Goal: Information Seeking & Learning: Find specific fact

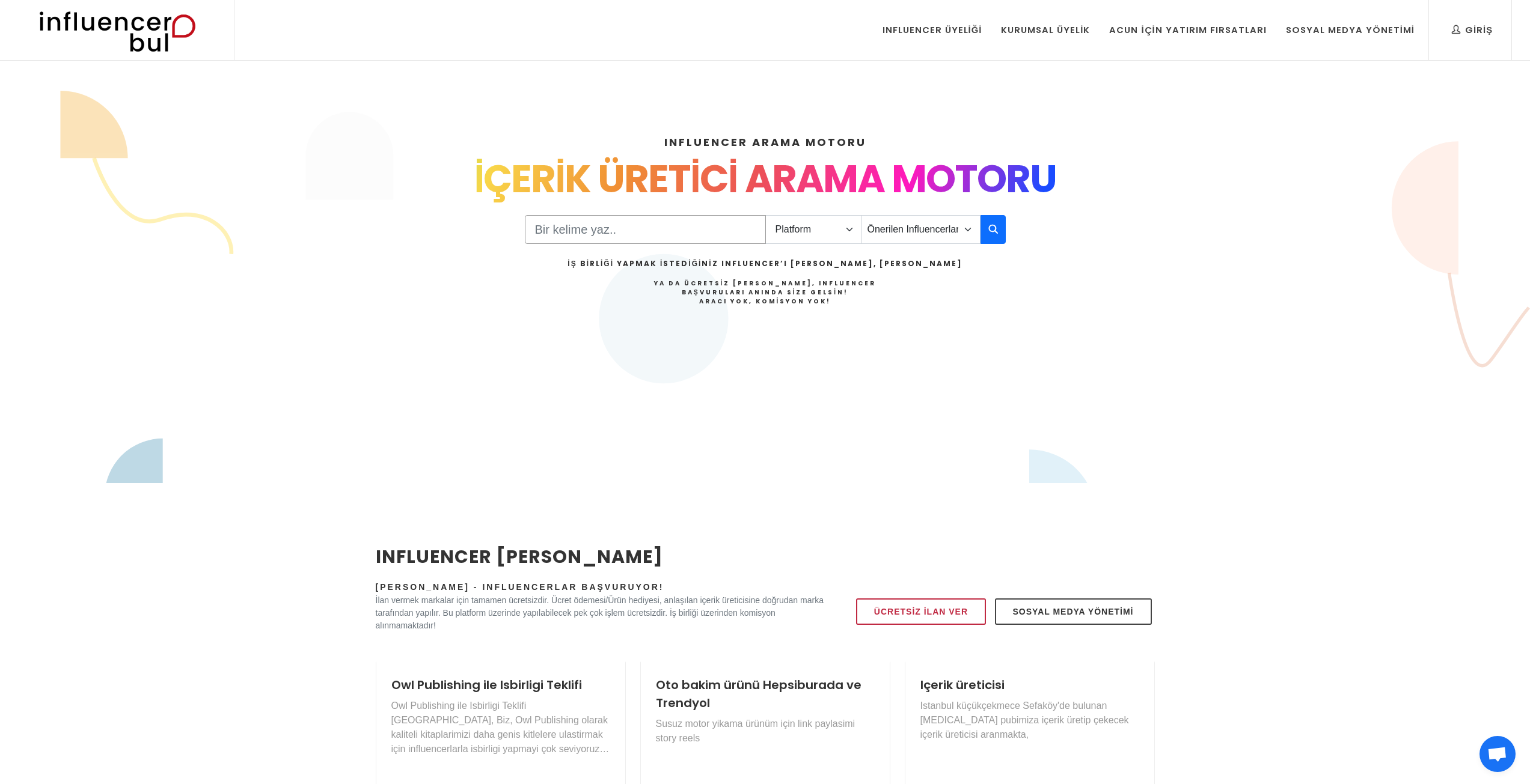
click at [604, 218] on input "Search" at bounding box center [645, 229] width 241 height 29
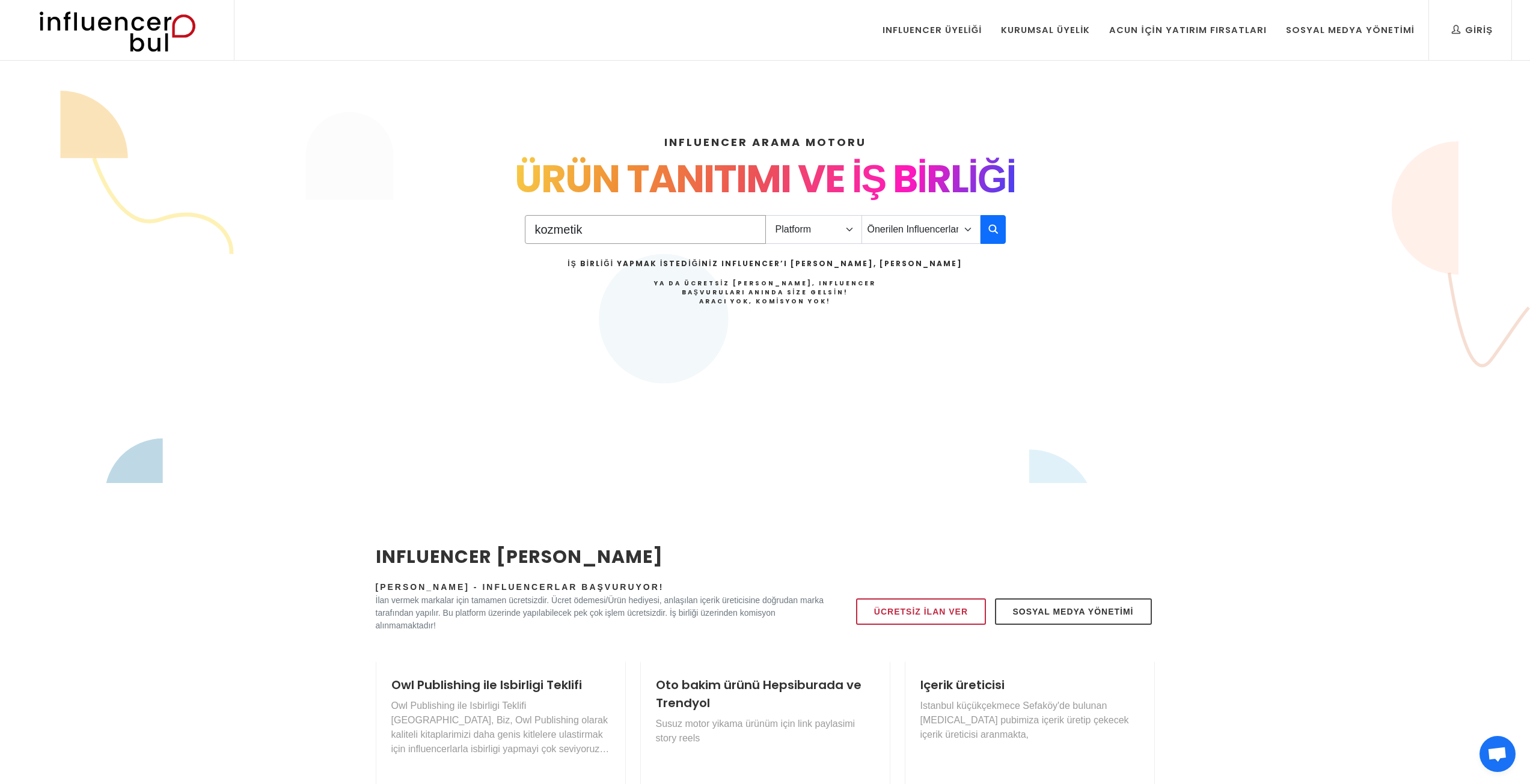
type input "kozmetik"
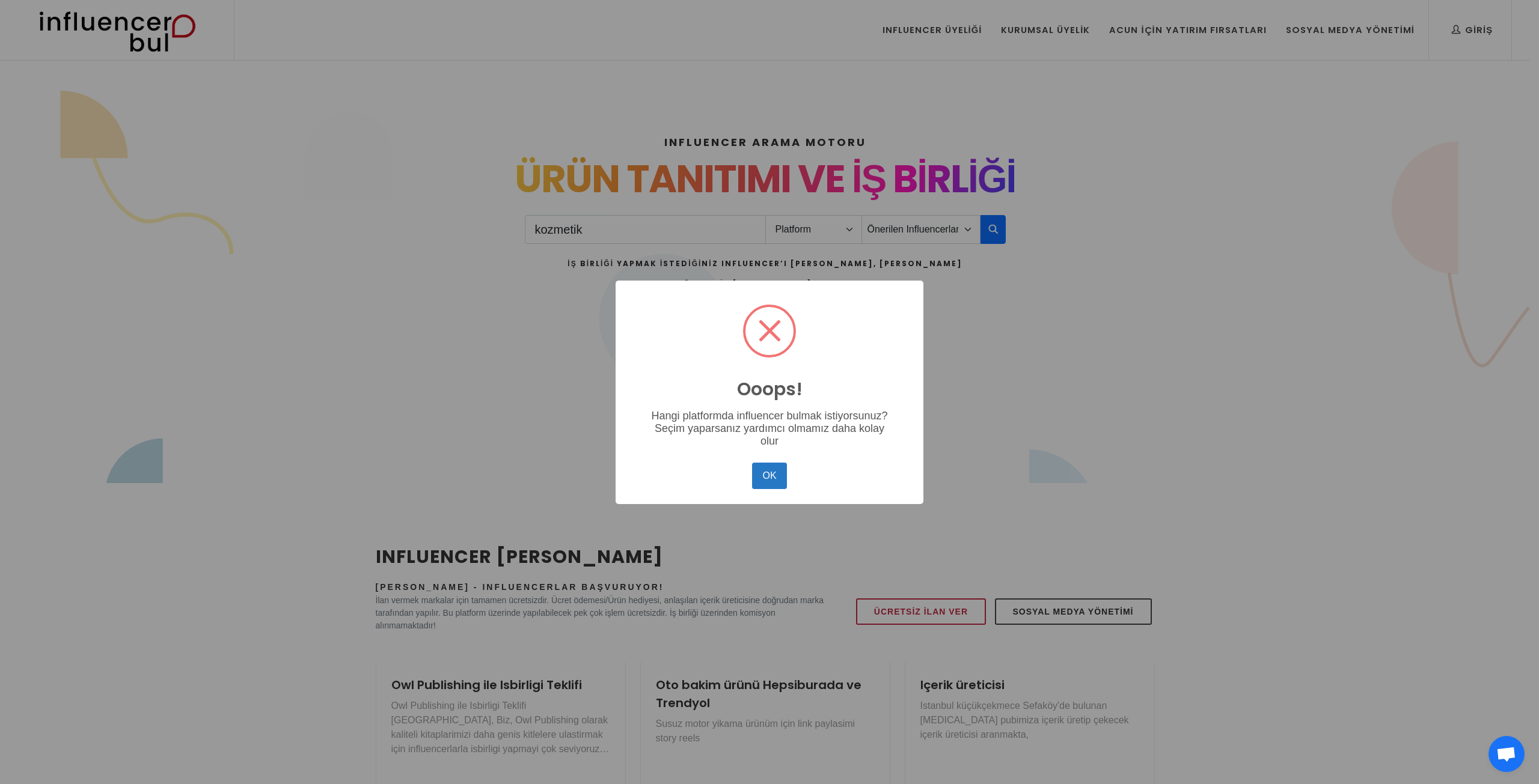
click at [778, 500] on div "Ooops! × Hangi platformda influencer bulmak istiyorsunuz? Seçim yaparsanız yard…" at bounding box center [770, 392] width 308 height 224
click at [765, 470] on button "OK" at bounding box center [770, 476] width 35 height 26
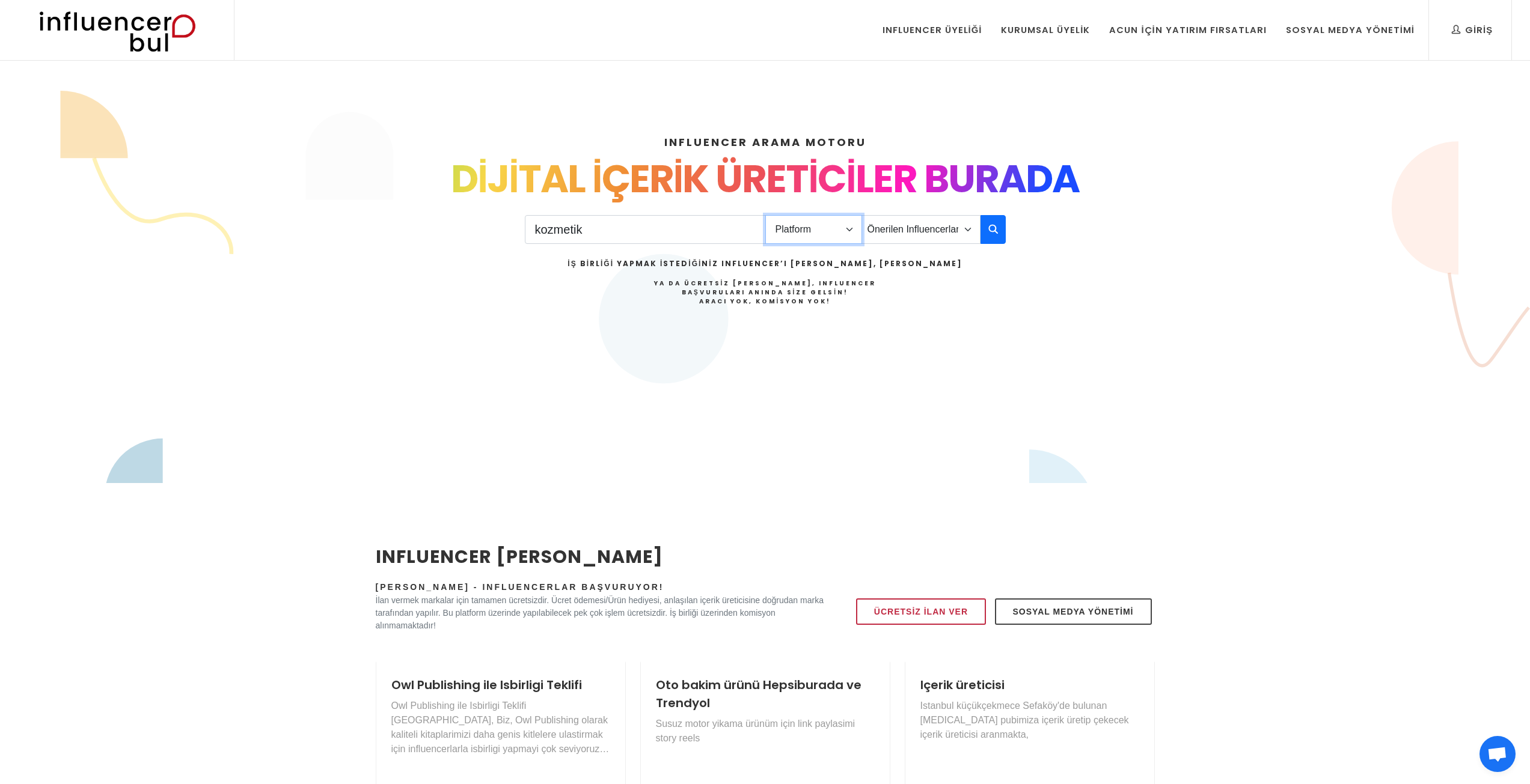
click at [839, 223] on select "Platform Instagram Facebook Youtube Tiktok Twitter Twitch" at bounding box center [813, 229] width 97 height 29
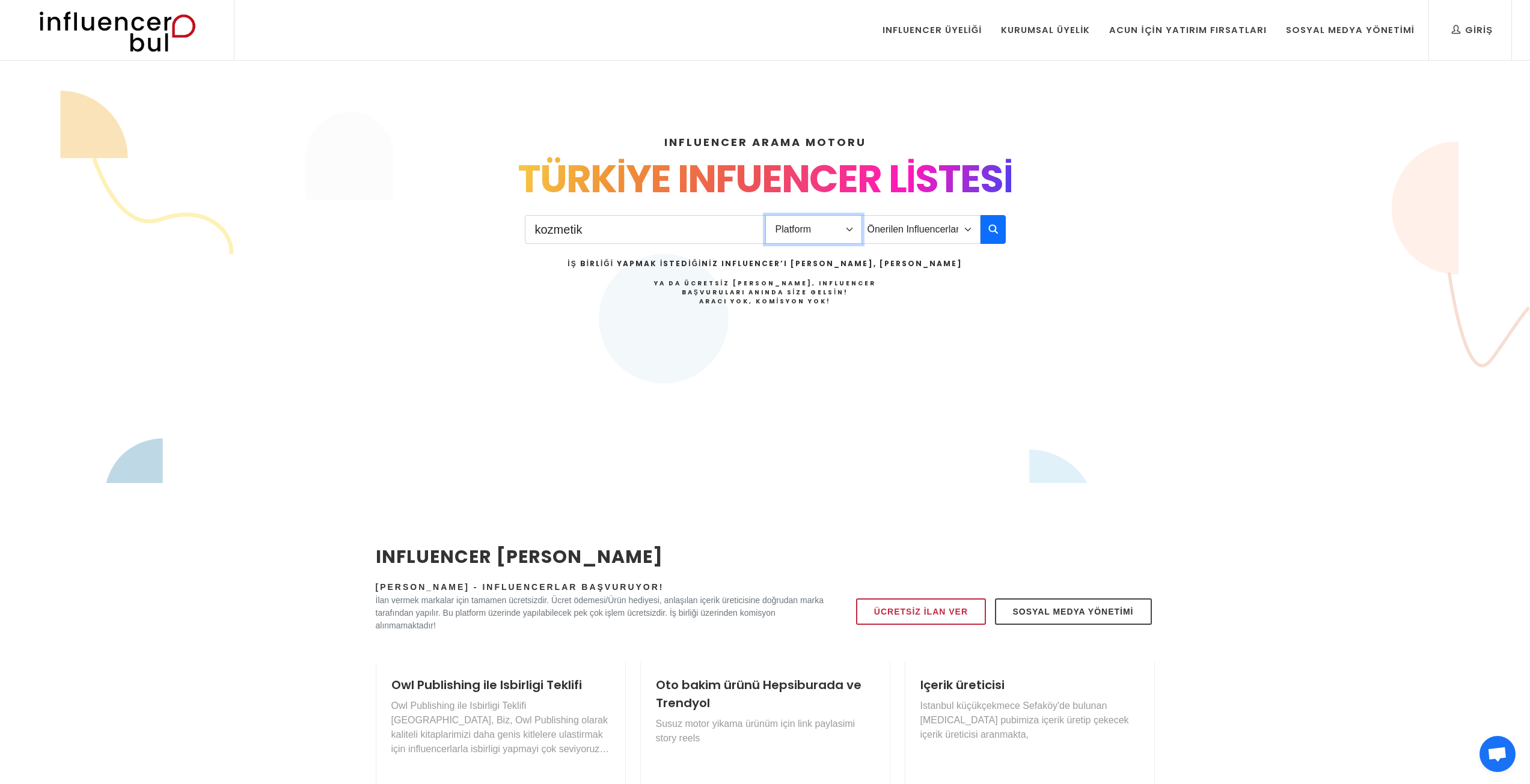
select select "1"
click at [765, 215] on select "Platform Instagram Facebook Youtube Tiktok Twitter Twitch" at bounding box center [813, 229] width 97 height 29
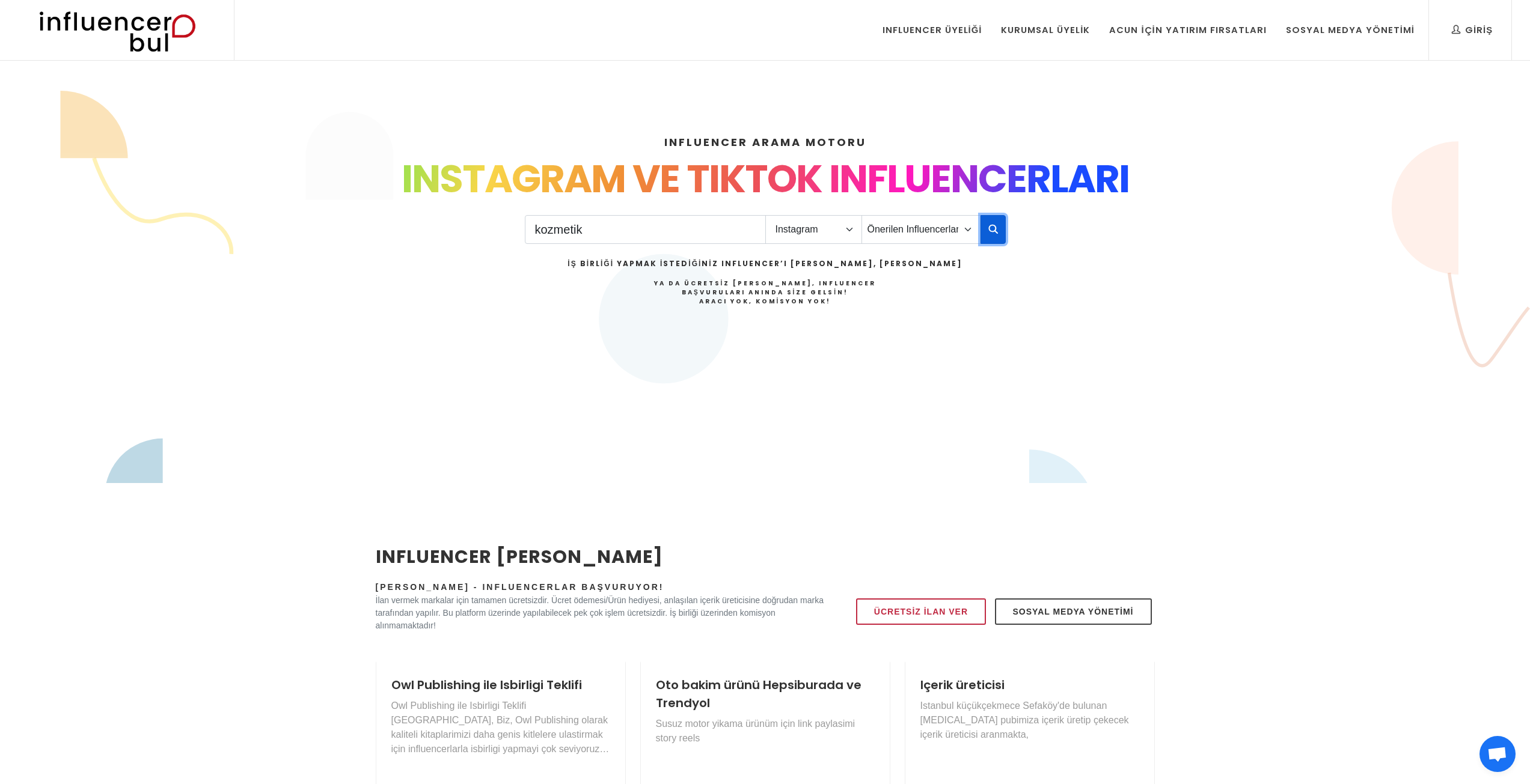
click at [990, 232] on icon "button" at bounding box center [993, 229] width 10 height 14
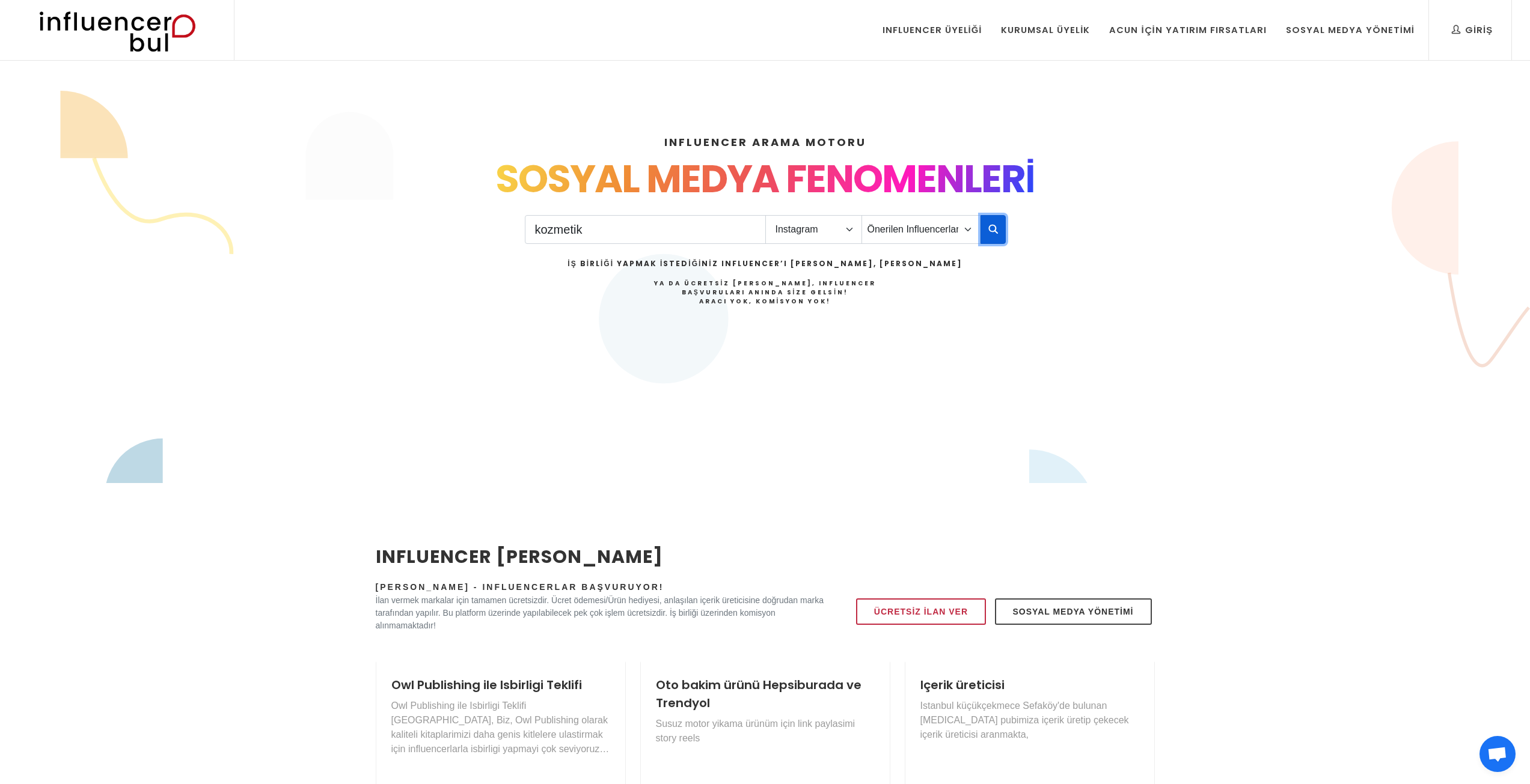
click at [993, 227] on icon "button" at bounding box center [993, 229] width 10 height 14
click at [995, 244] on button "button" at bounding box center [993, 229] width 25 height 29
click at [747, 231] on input "kozmetik" at bounding box center [645, 229] width 241 height 29
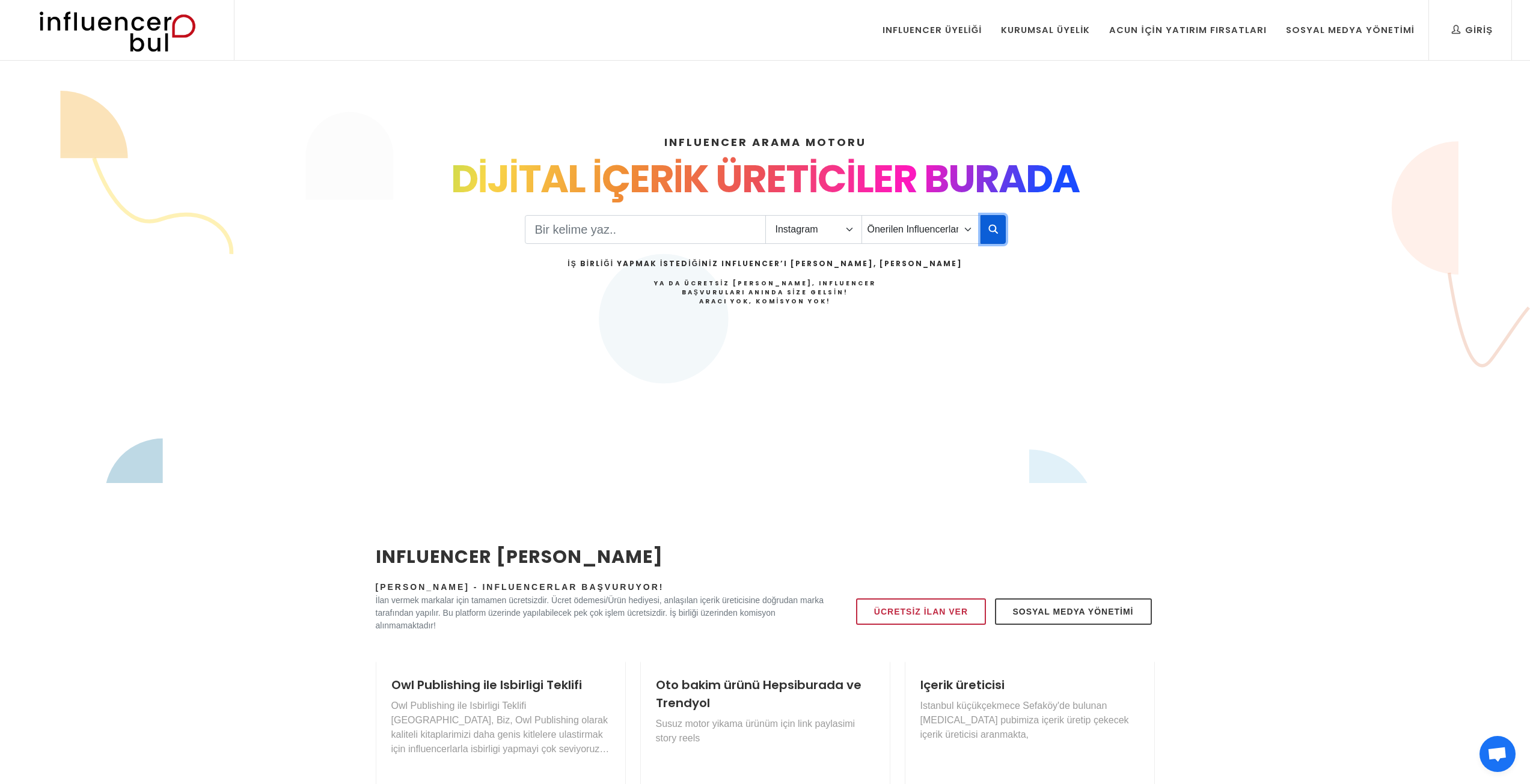
click at [997, 239] on button "button" at bounding box center [993, 229] width 25 height 29
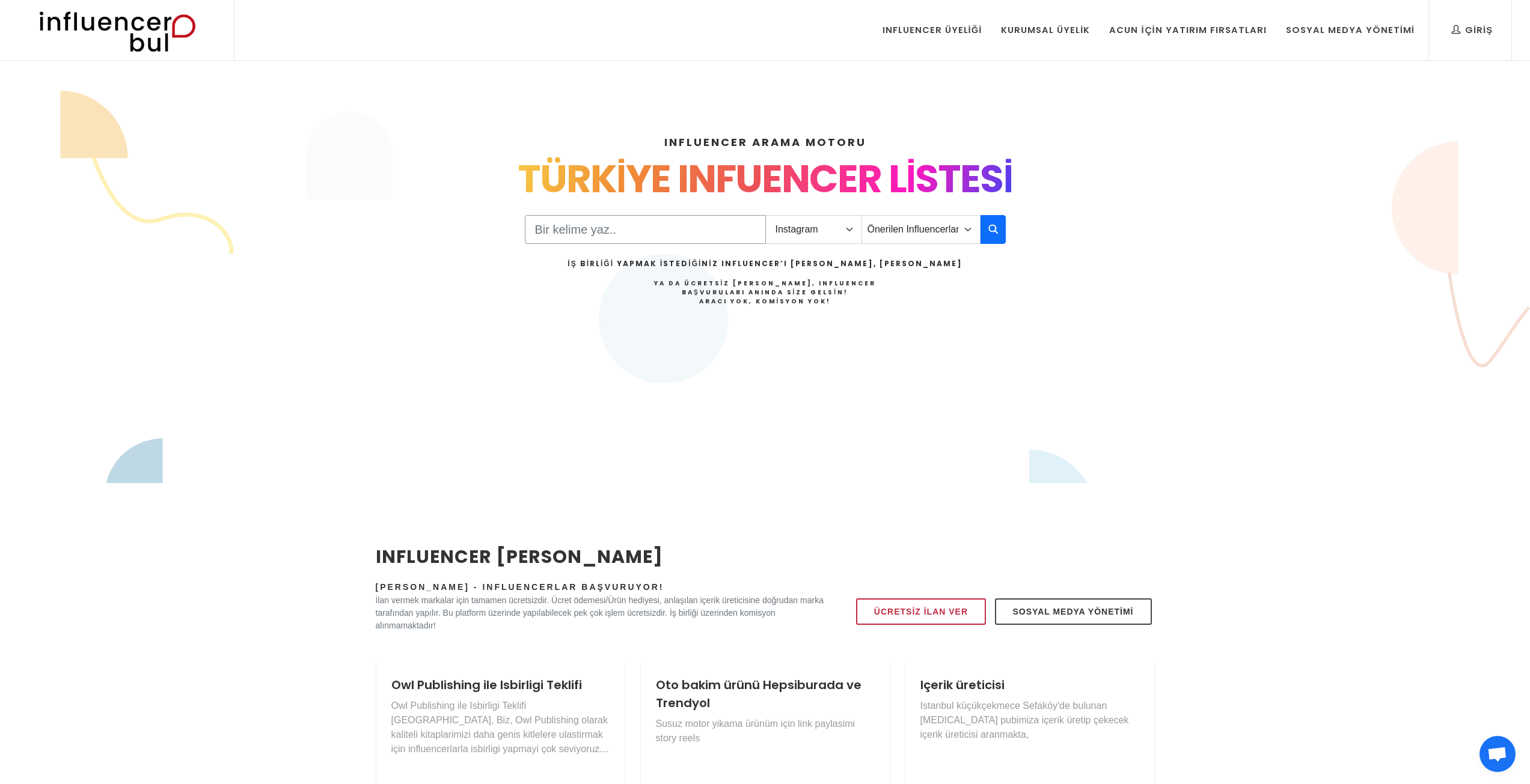
click at [555, 223] on input "Search" at bounding box center [645, 229] width 241 height 29
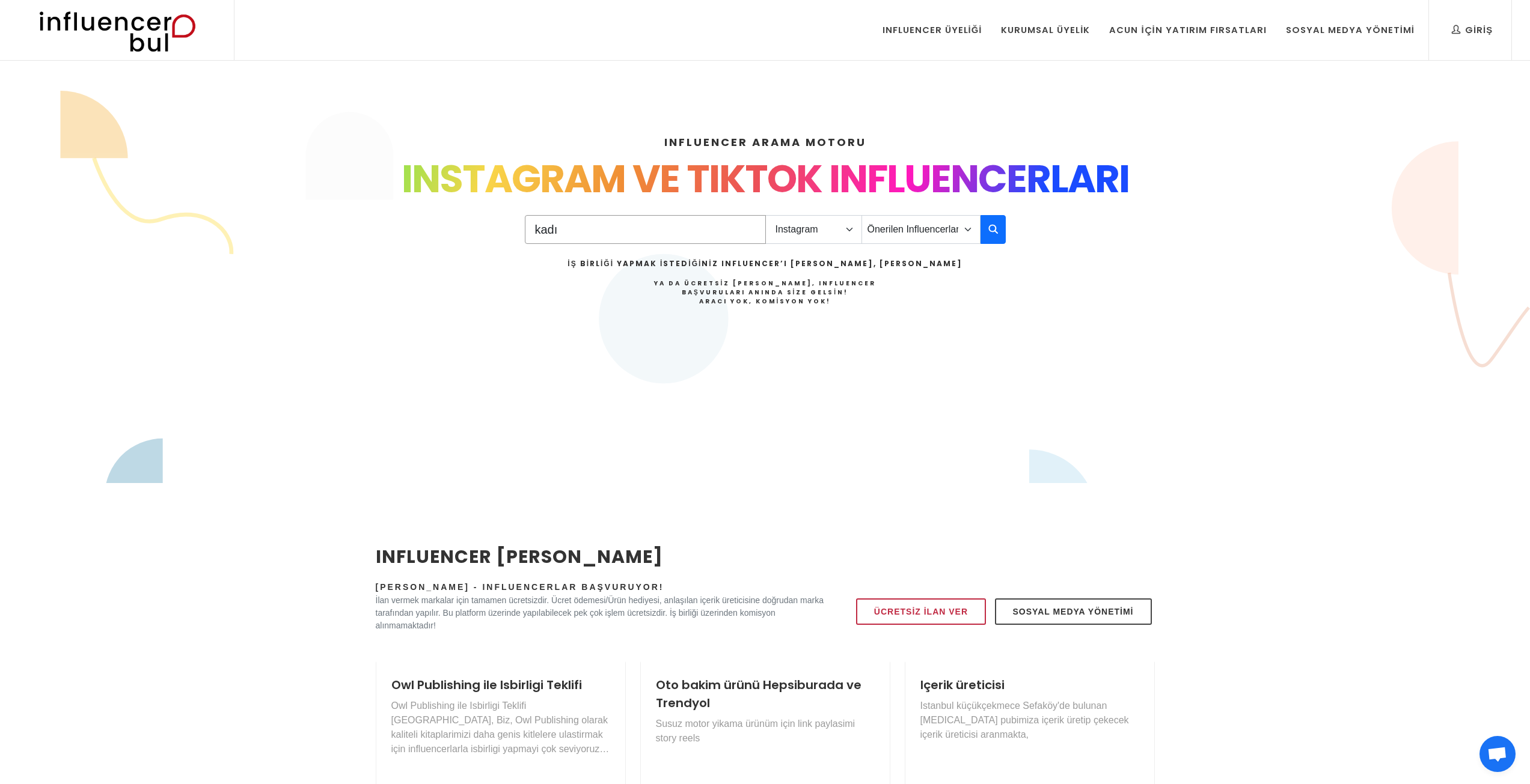
type input "kadın"
